Goal: Information Seeking & Learning: Understand process/instructions

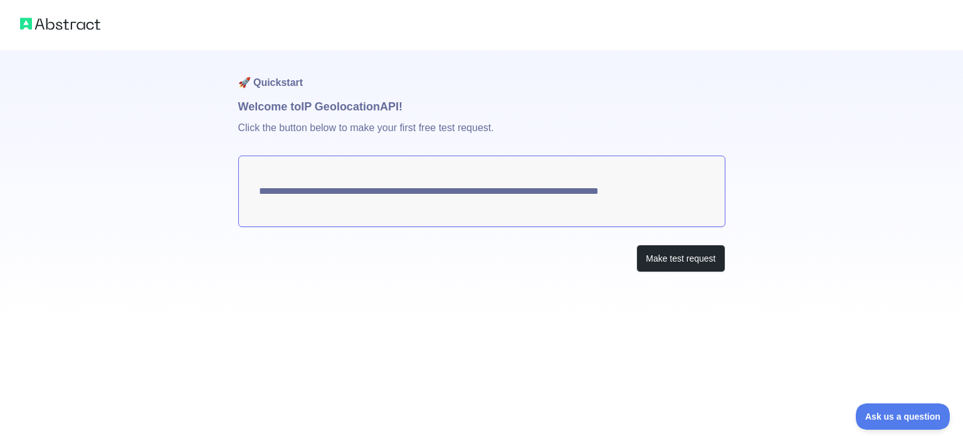
click at [347, 180] on textarea "**********" at bounding box center [481, 190] width 487 height 71
click at [696, 263] on button "Make test request" at bounding box center [680, 258] width 88 height 28
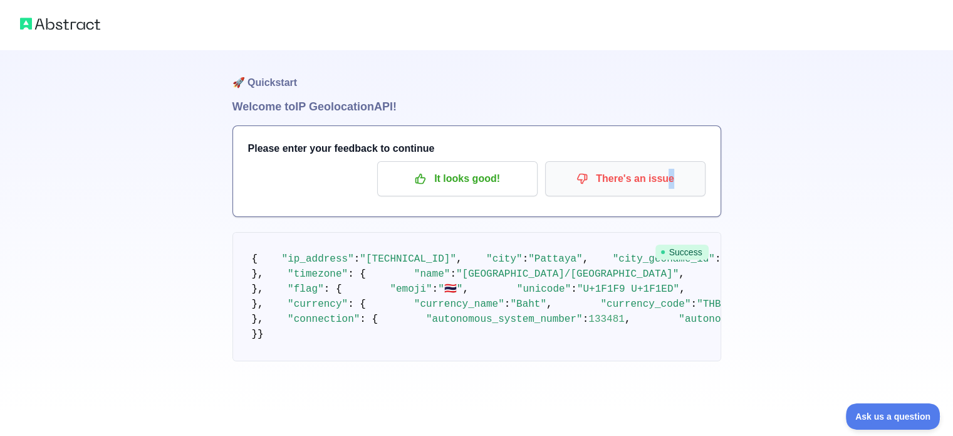
click at [664, 194] on div "Please enter your feedback to continue It looks good! There's an issue" at bounding box center [477, 171] width 488 height 90
click at [602, 308] on pre "{ "ip_address" : "[TECHNICAL_ID]" , "city" : "[GEOGRAPHIC_DATA]" , "city_geonam…" at bounding box center [477, 296] width 489 height 129
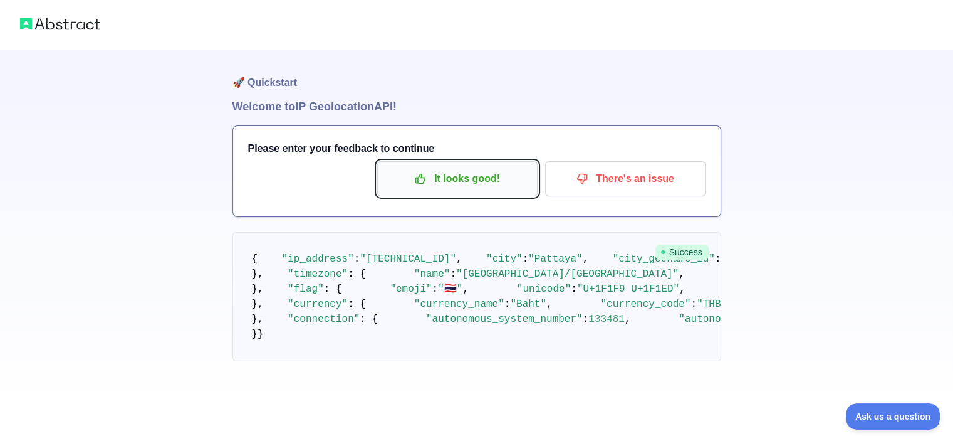
click at [434, 175] on p "It looks good!" at bounding box center [458, 178] width 142 height 21
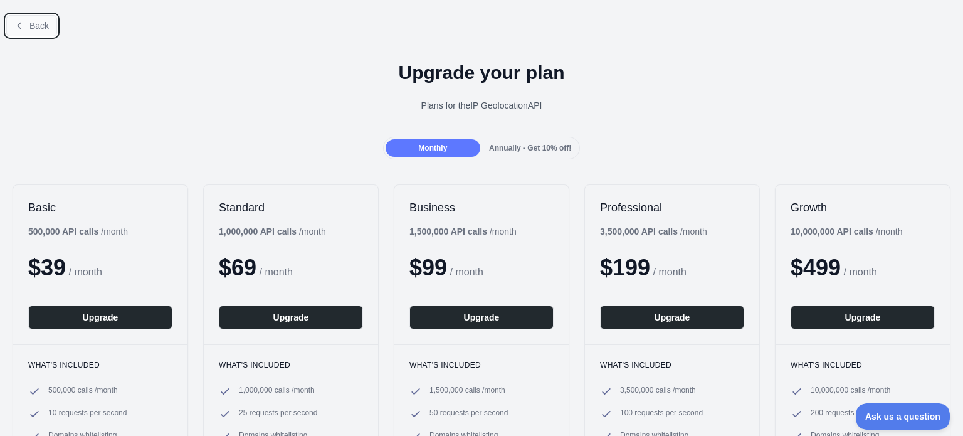
click at [23, 26] on icon at bounding box center [19, 26] width 10 height 10
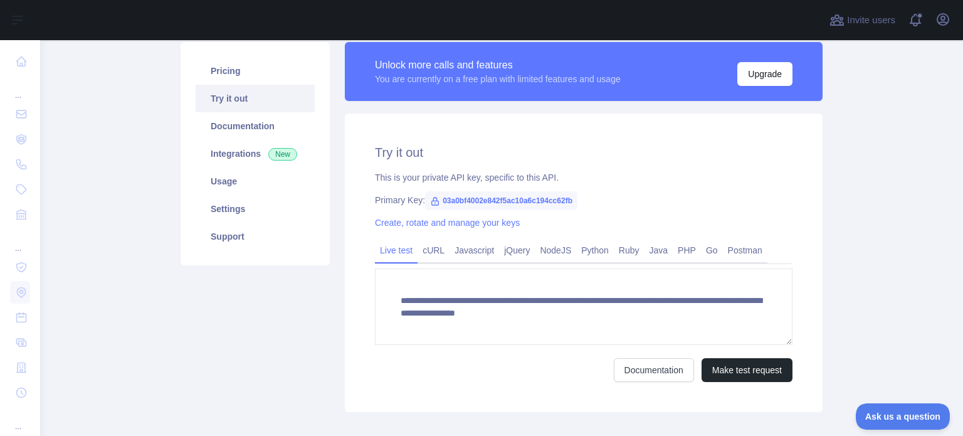
scroll to position [96, 0]
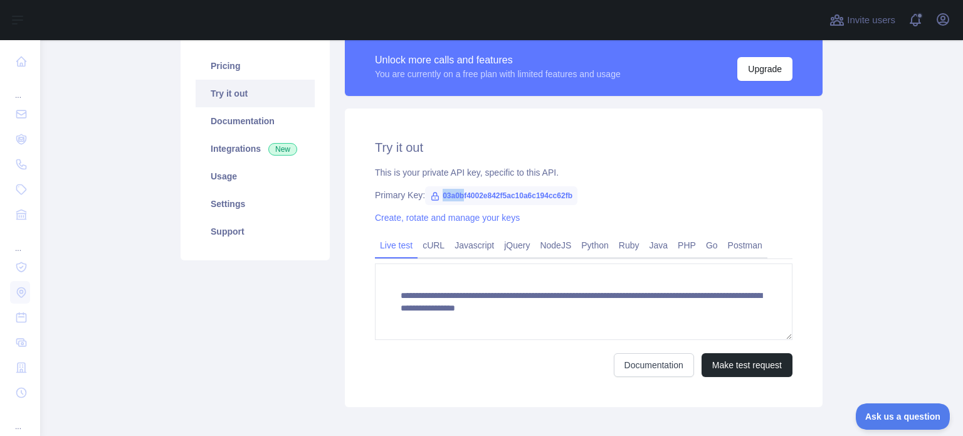
drag, startPoint x: 433, startPoint y: 192, endPoint x: 458, endPoint y: 192, distance: 24.4
click at [458, 192] on span "03a0bf4002e842f5ac10a6c194cc62fb" at bounding box center [501, 195] width 152 height 19
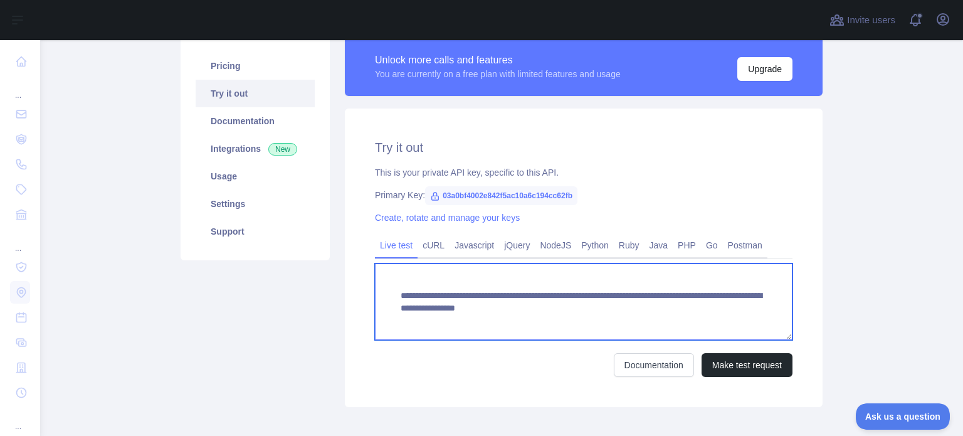
click at [456, 325] on textarea "**********" at bounding box center [583, 301] width 417 height 76
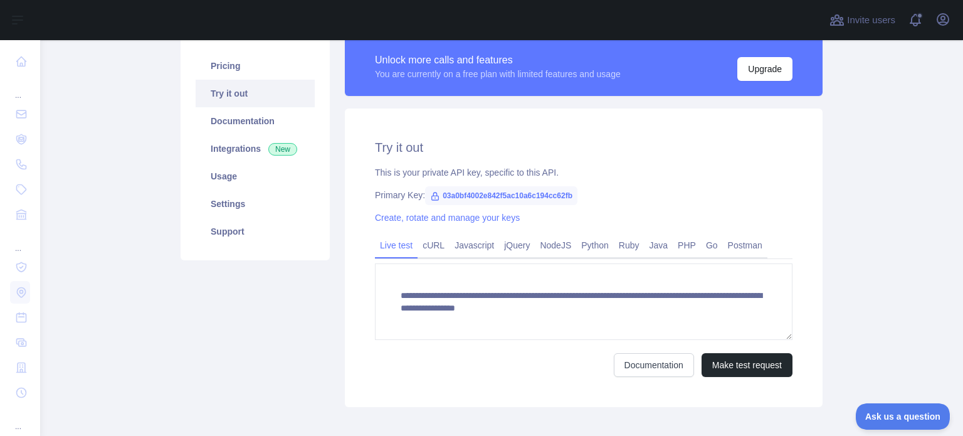
click at [429, 261] on div "**********" at bounding box center [583, 305] width 417 height 143
click at [431, 254] on link "cURL" at bounding box center [433, 245] width 32 height 20
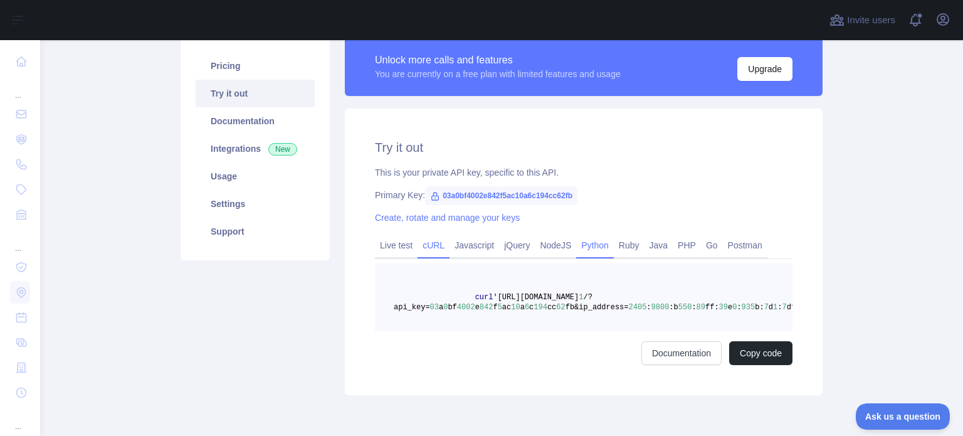
click at [576, 244] on link "Python" at bounding box center [595, 245] width 38 height 20
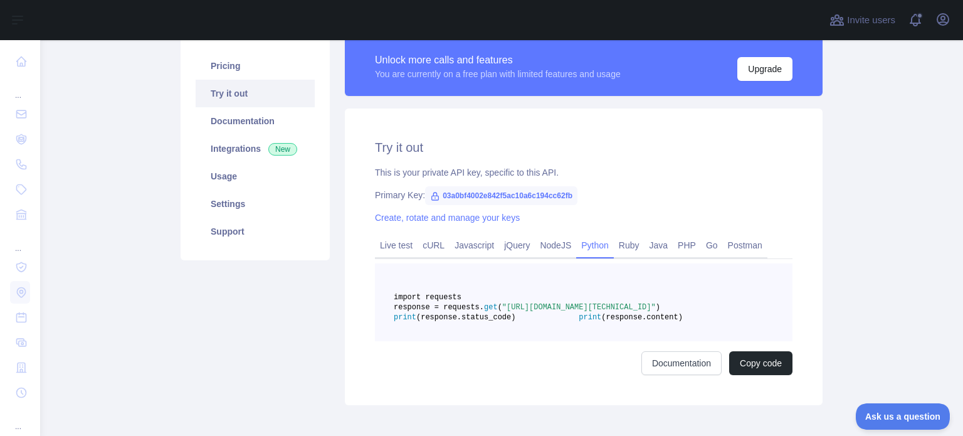
drag, startPoint x: 548, startPoint y: 315, endPoint x: 761, endPoint y: 325, distance: 212.7
click at [656, 312] on span ""[URL][DOMAIN_NAME][TECHNICAL_ID]"" at bounding box center [579, 307] width 154 height 9
copy span "[URL][DOMAIN_NAME][TECHNICAL_ID]"
click at [517, 285] on pre "import requests response = requests. get ( "[URL][DOMAIN_NAME][TECHNICAL_ID]" )…" at bounding box center [583, 302] width 417 height 78
click at [701, 239] on link "Go" at bounding box center [712, 245] width 22 height 20
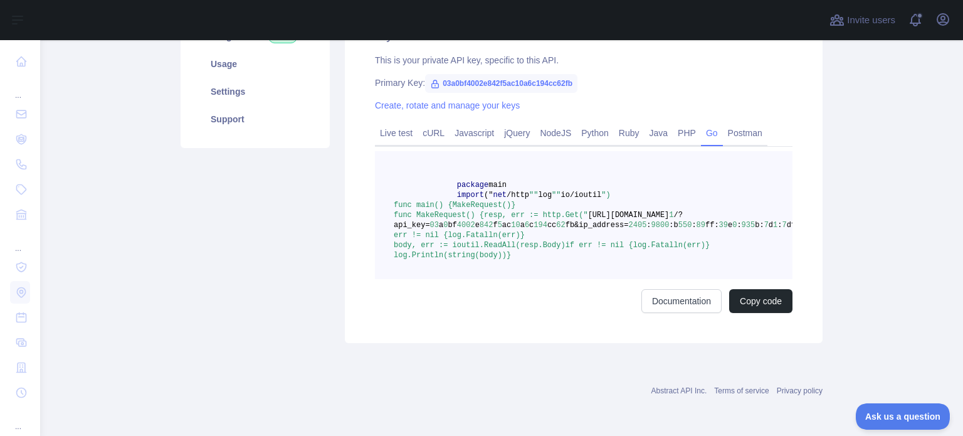
scroll to position [284, 0]
